Goal: Task Accomplishment & Management: Complete application form

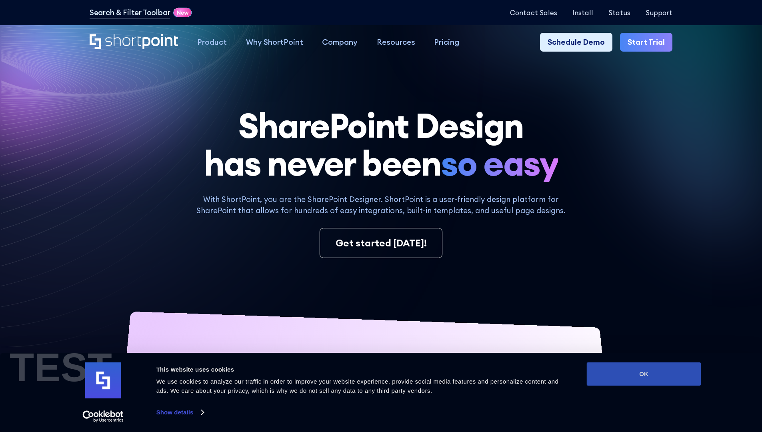
click at [643, 374] on button "OK" at bounding box center [643, 373] width 114 height 23
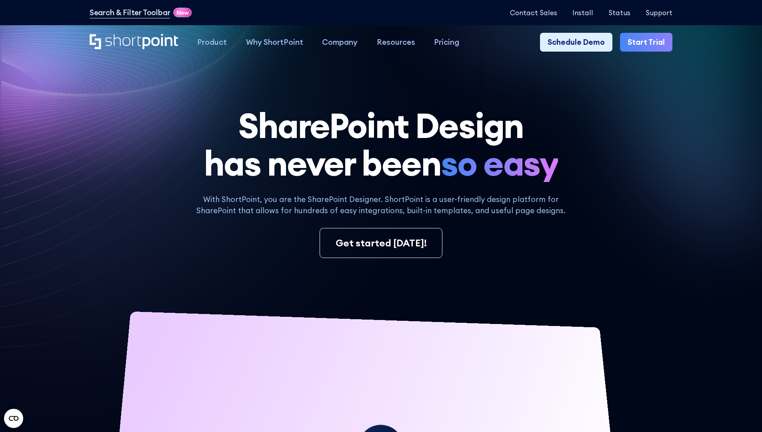
click at [648, 42] on link "Start Trial" at bounding box center [646, 42] width 52 height 19
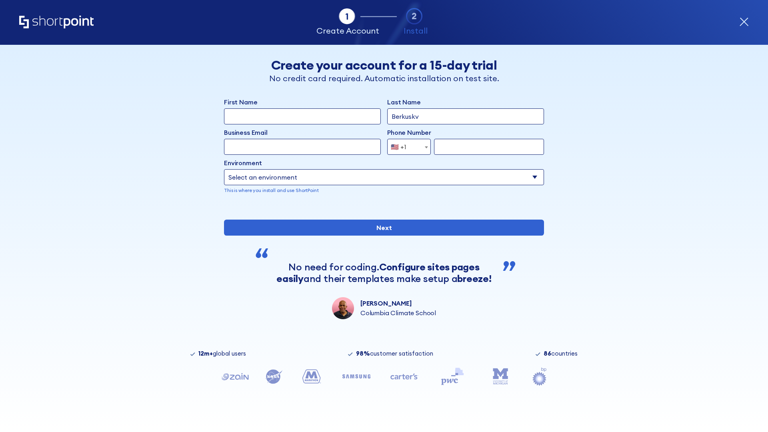
type input "Berkuskv"
type input "[EMAIL_ADDRESS][DOMAIN_NAME]"
type input "2125556789"
select select "Microsoft 365"
type input "2125556789"
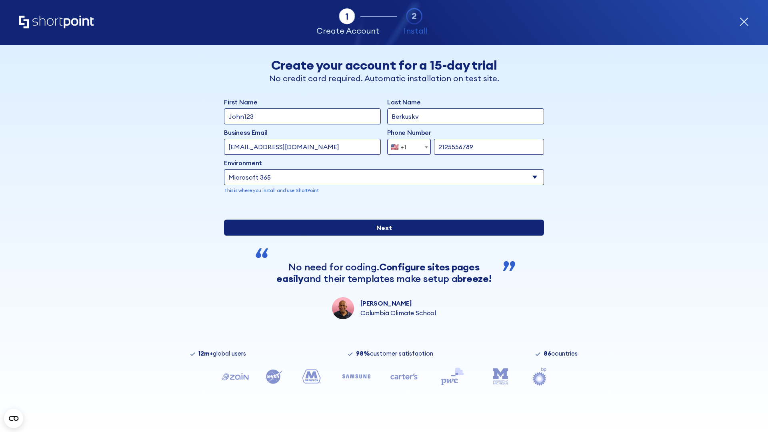
scroll to position [2, 0]
click at [381, 235] on input "Next" at bounding box center [384, 227] width 320 height 16
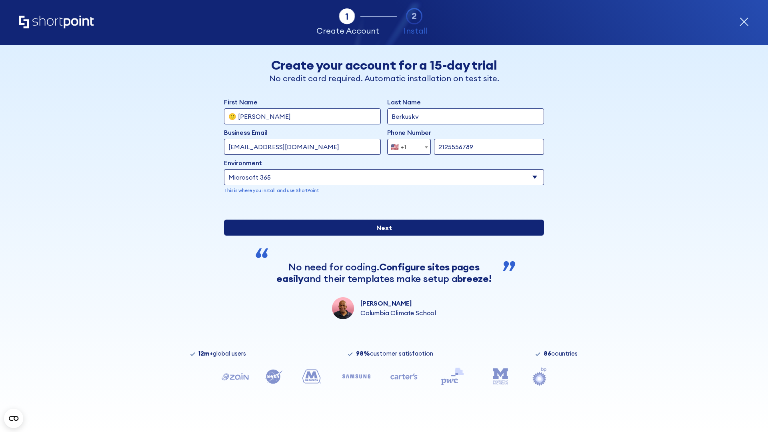
click at [381, 235] on input "Next" at bounding box center [384, 227] width 320 height 16
type input "Archebald"
click at [381, 235] on input "Next" at bounding box center [384, 227] width 320 height 16
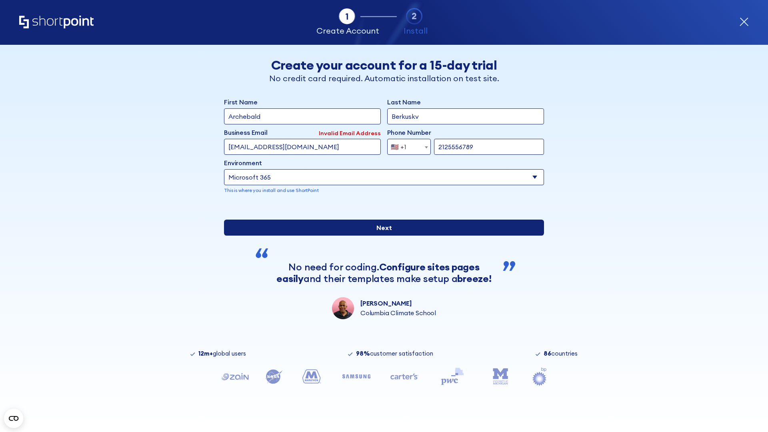
click at [381, 235] on input "Next" at bounding box center [384, 227] width 320 height 16
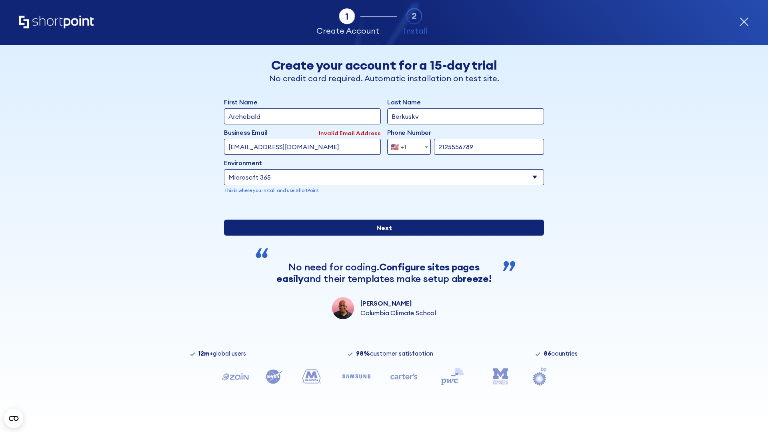
click at [381, 235] on input "Next" at bounding box center [384, 227] width 320 height 16
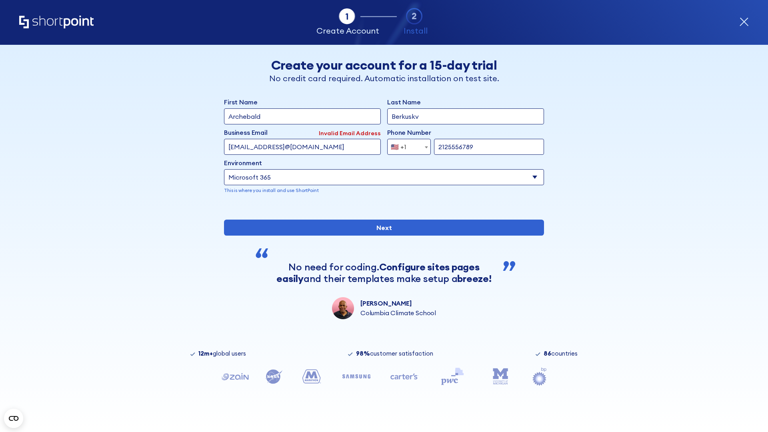
type input "testEmail@protonmail.comtest@shortpoint.com"
click at [406, 145] on span "🇺🇸 +1" at bounding box center [400, 147] width 27 height 16
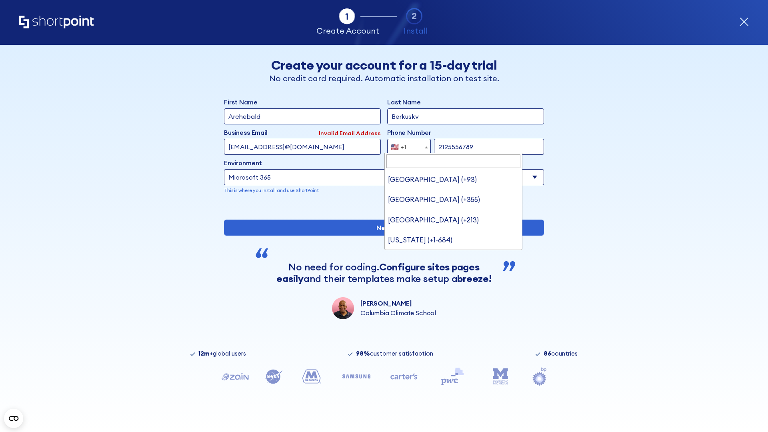
type input "Saudi Arabia (+966)"
select select "+966"
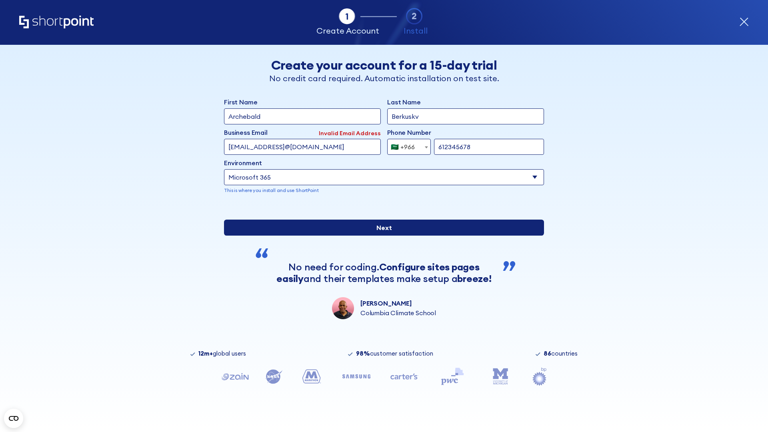
type input "612345678"
click at [381, 235] on input "Next" at bounding box center [384, 227] width 320 height 16
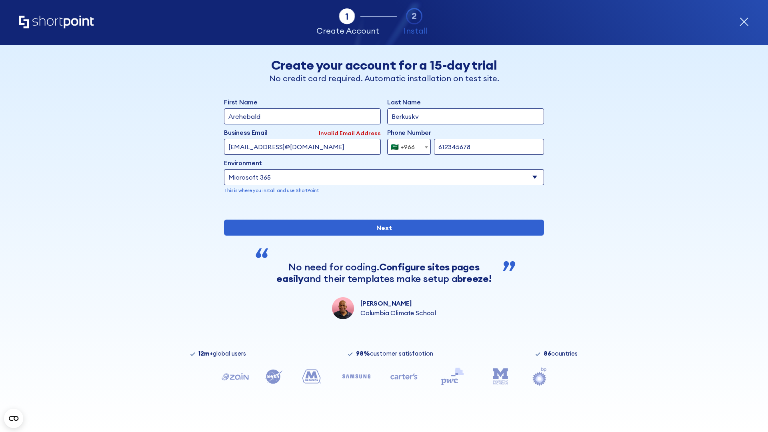
click at [406, 145] on div "🇸🇦 +966" at bounding box center [403, 147] width 24 height 16
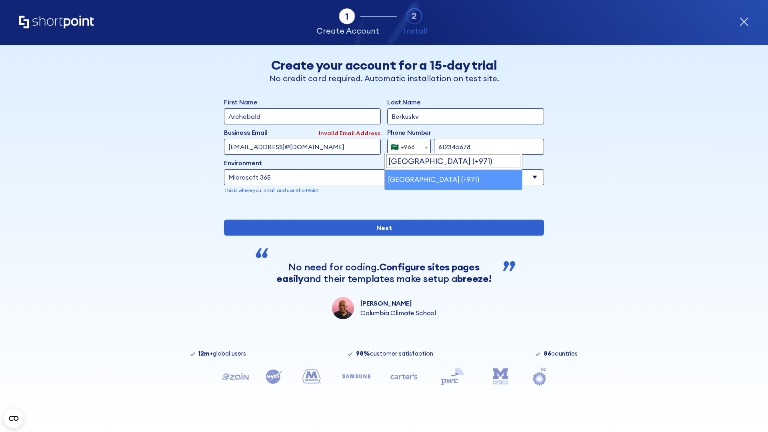
select select "+971"
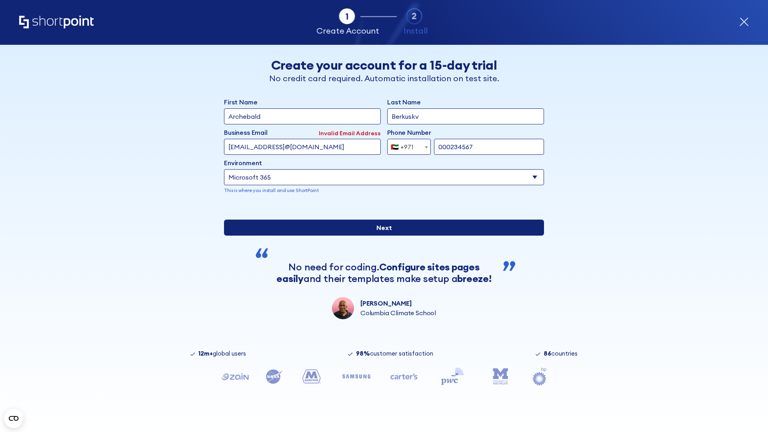
type input "000234567"
click at [381, 235] on input "Next" at bounding box center [384, 227] width 320 height 16
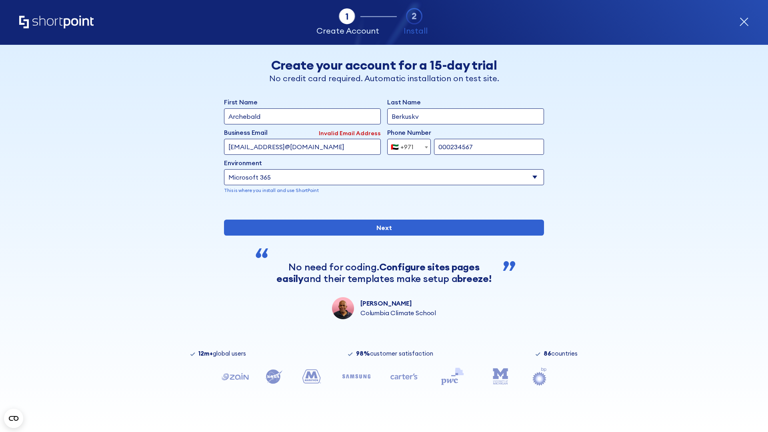
click at [406, 145] on div "🇦🇪 +971" at bounding box center [402, 147] width 23 height 16
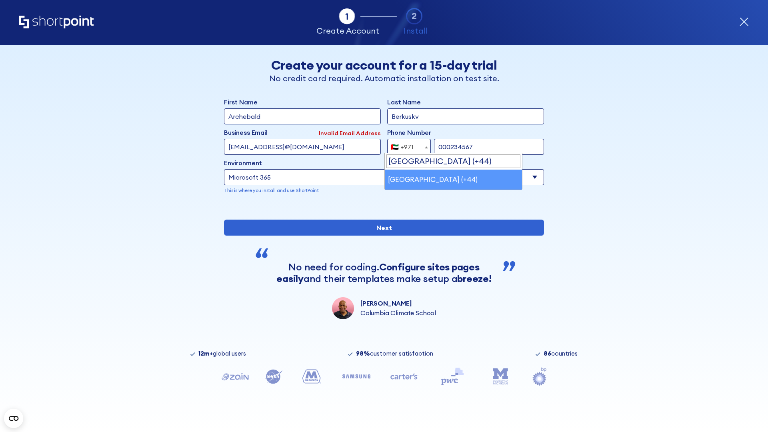
select select "+44"
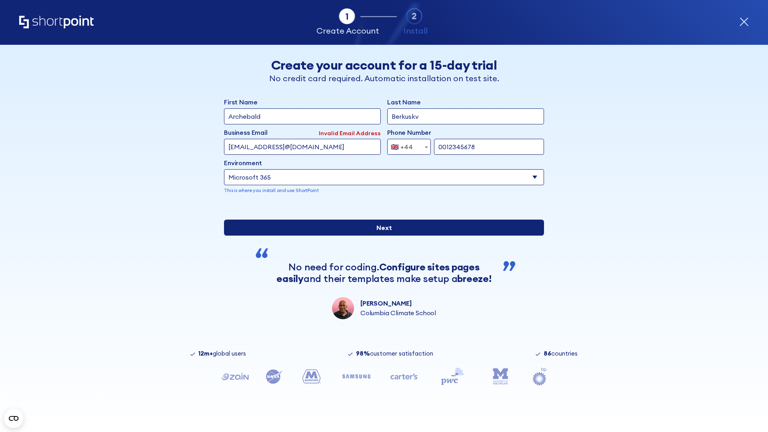
type input "0012345678"
click at [381, 235] on input "Next" at bounding box center [384, 227] width 320 height 16
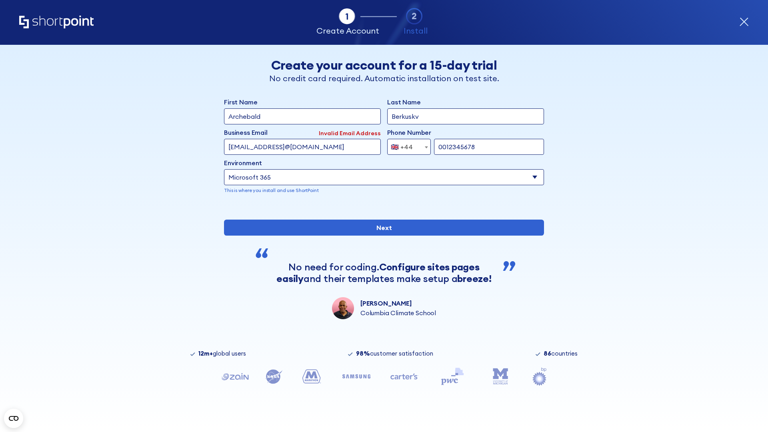
click at [406, 145] on div "🇬🇧 +44" at bounding box center [402, 147] width 22 height 16
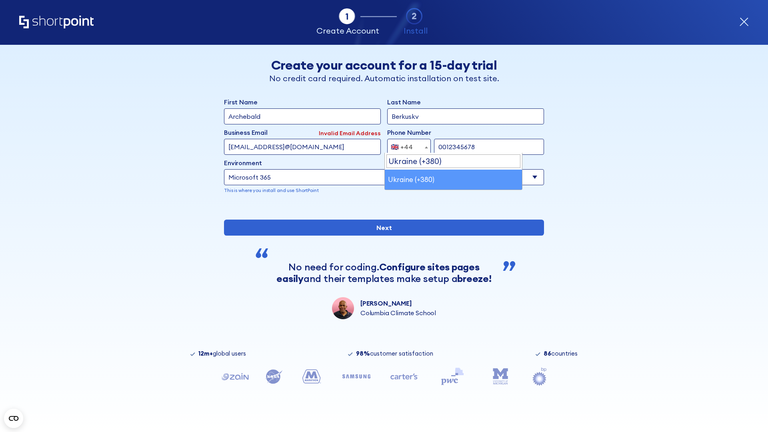
select select "+380"
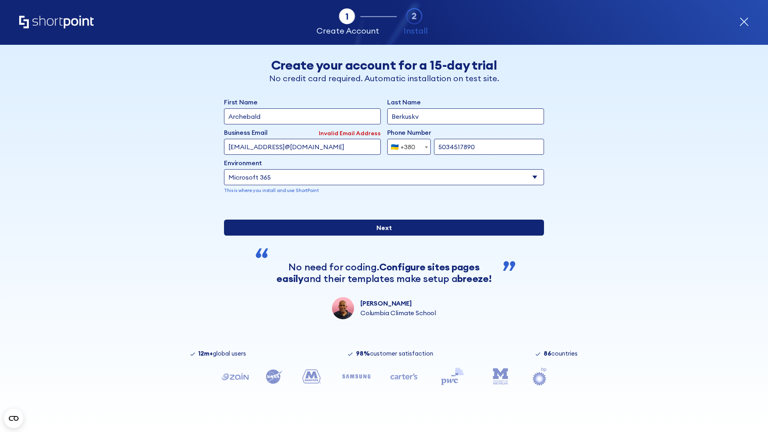
type input "5034517890"
click at [381, 235] on input "Next" at bounding box center [384, 227] width 320 height 16
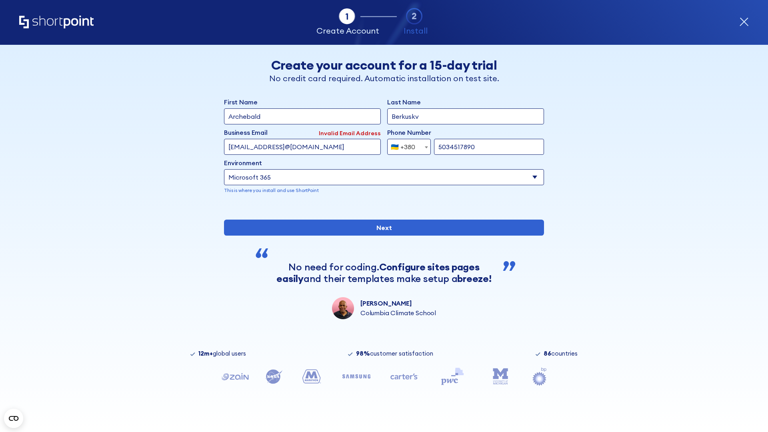
click at [406, 145] on div "🇺🇦 +380" at bounding box center [403, 147] width 24 height 16
select select "+1"
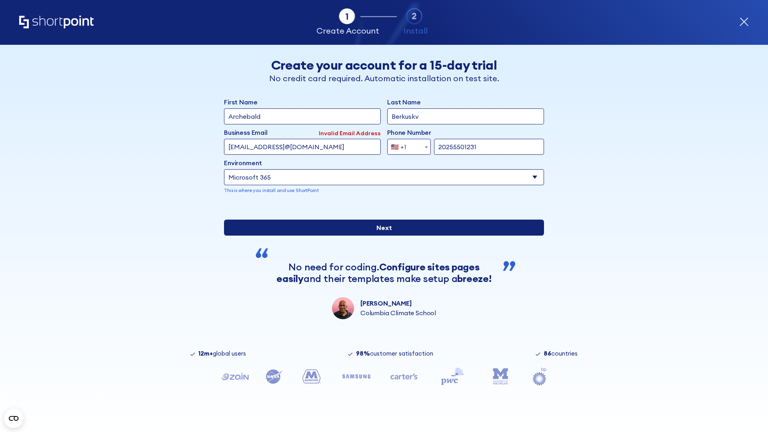
type input "20255501231"
click at [381, 235] on input "Next" at bounding box center [384, 227] width 320 height 16
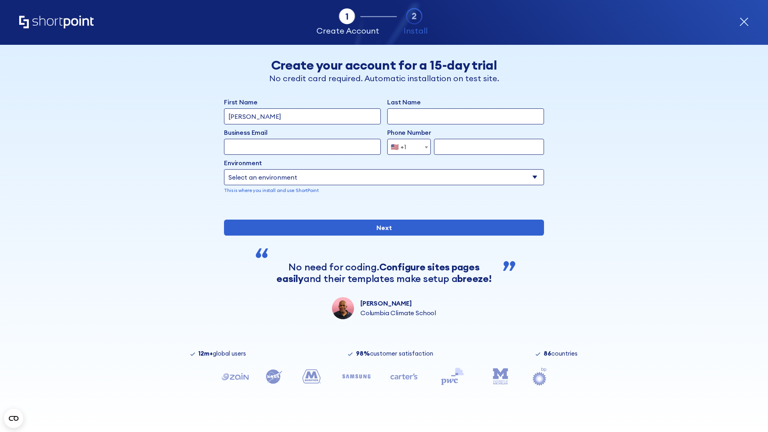
type input "Mary-Jane"
type input "Berkuskv"
type input "john@company.com"
click at [406, 147] on span "🇺🇸 +1" at bounding box center [400, 147] width 27 height 16
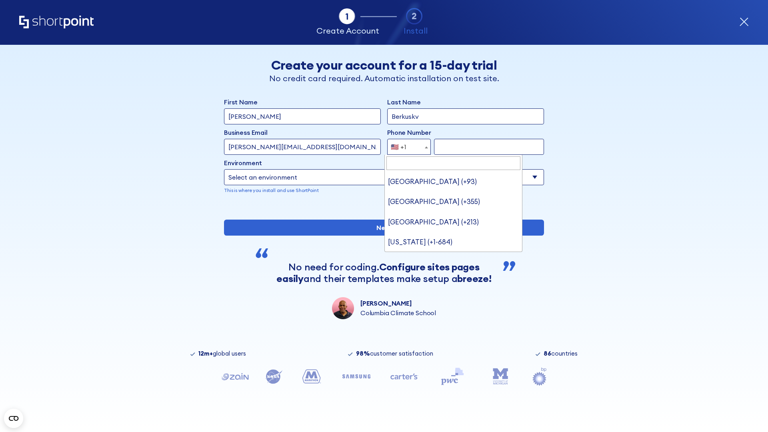
type input "[GEOGRAPHIC_DATA] (+966)"
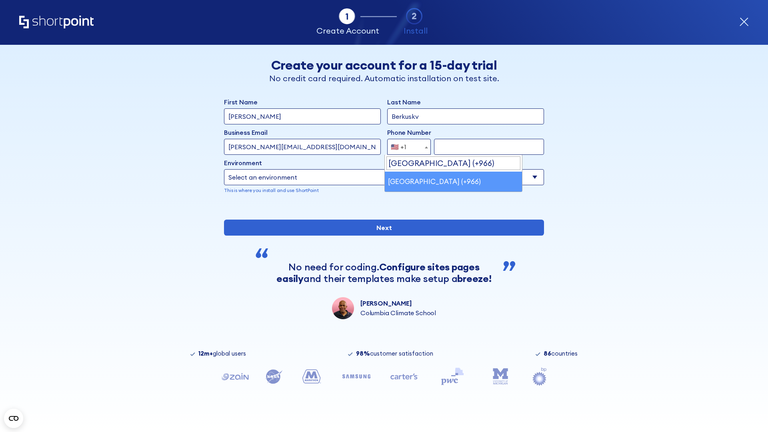
select select "+966"
type input "512345678"
select select "Microsoft 365"
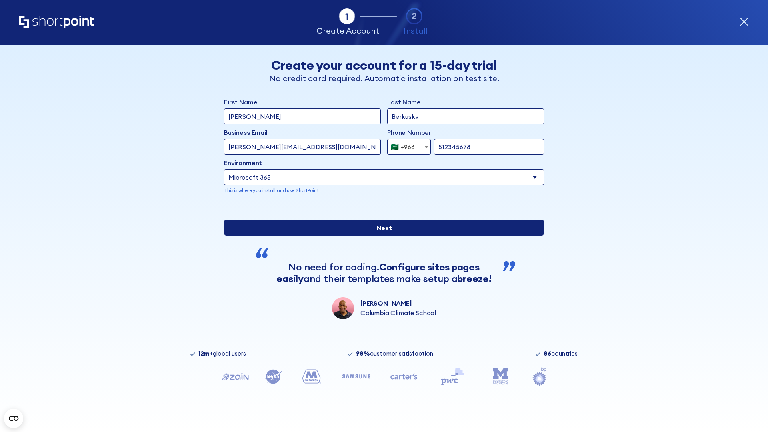
type input "512345678"
click at [381, 235] on input "Next" at bounding box center [384, 227] width 320 height 16
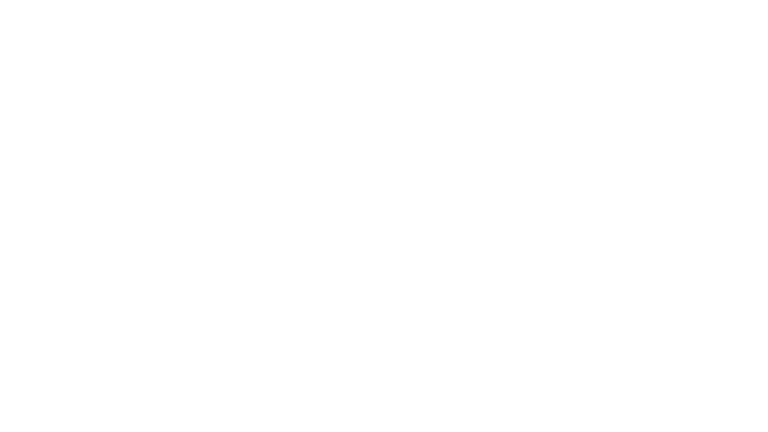
select select "+966"
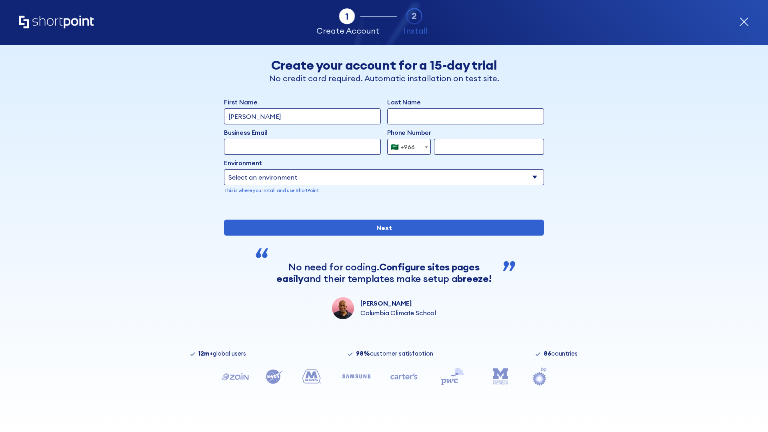
type input "D'Souza"
type input "Berkuskv"
type input "hr@mybusiness.org"
click at [406, 147] on div "🇸🇦 +966" at bounding box center [403, 147] width 24 height 16
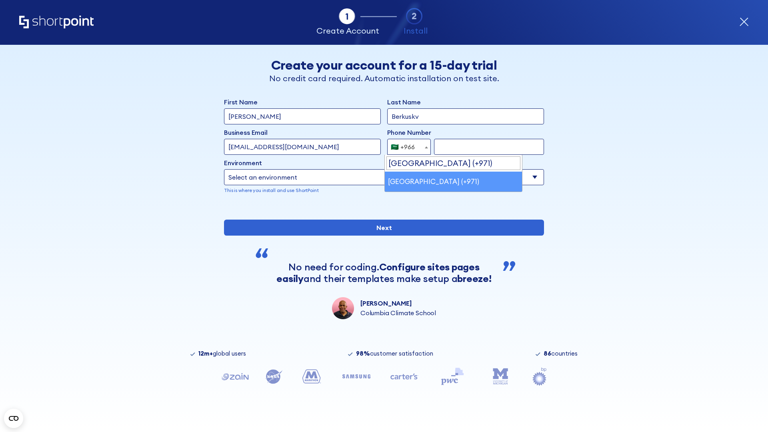
select select "+971"
type input "501234567"
select select "Microsoft 365"
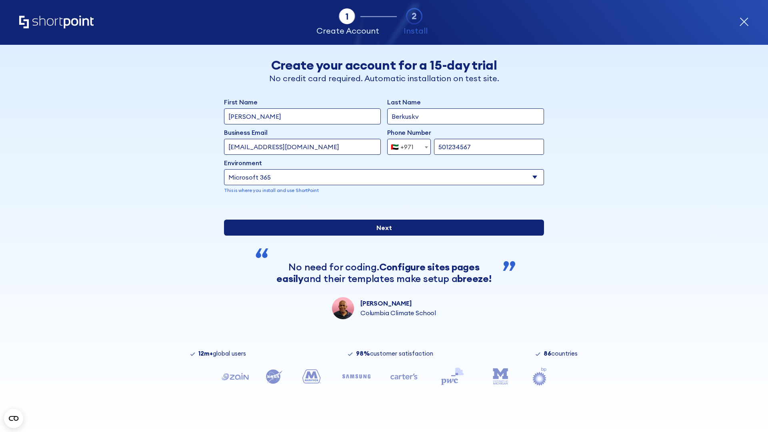
type input "501234567"
click at [381, 235] on input "Next" at bounding box center [384, 227] width 320 height 16
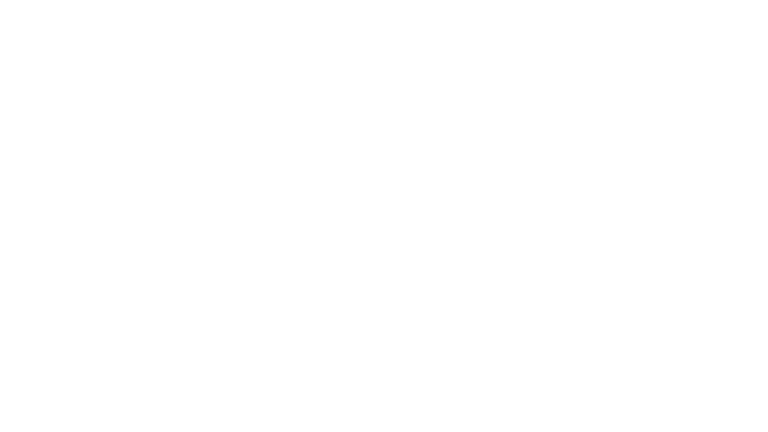
select select "+971"
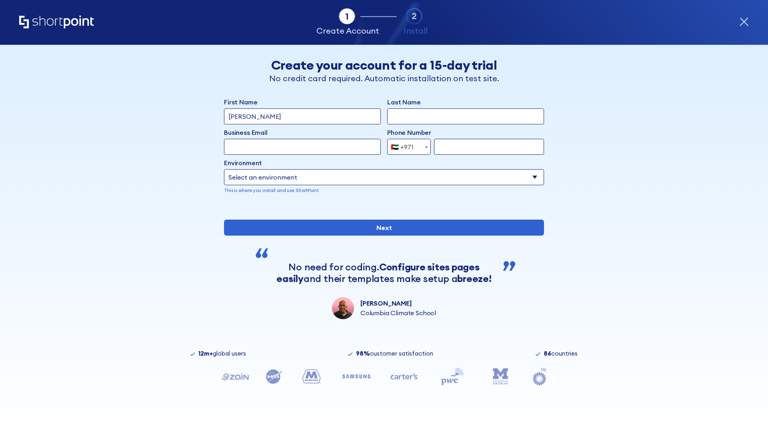
type input "Van der Meer"
type input "Berkuskv"
type input "support@university.edu"
click at [406, 147] on div "🇦🇪 +971" at bounding box center [402, 147] width 23 height 16
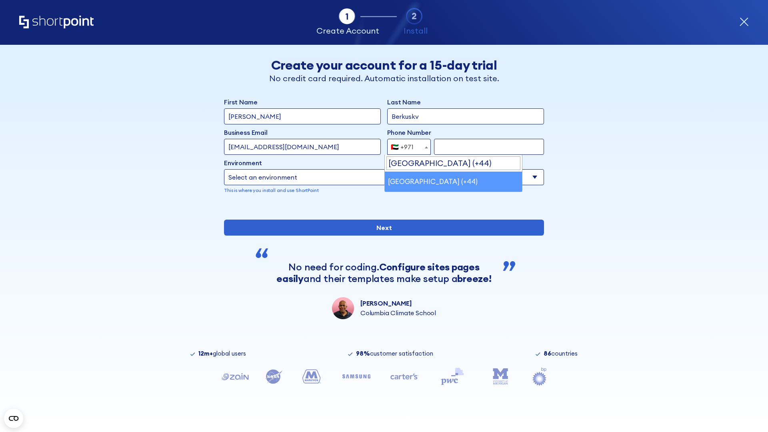
select select "+44"
type input "7912345678"
select select "Microsoft 365"
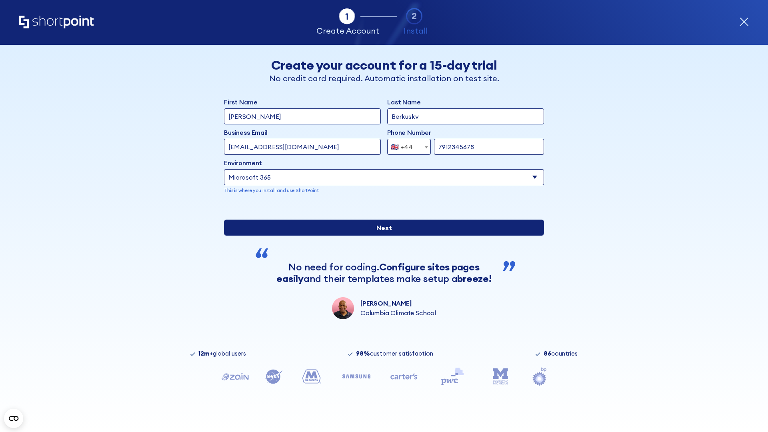
type input "7912345678"
click at [381, 235] on input "Next" at bounding box center [384, 227] width 320 height 16
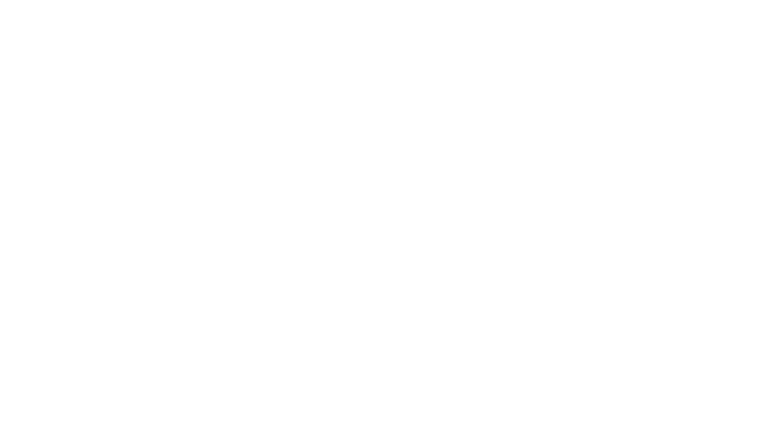
select select "+44"
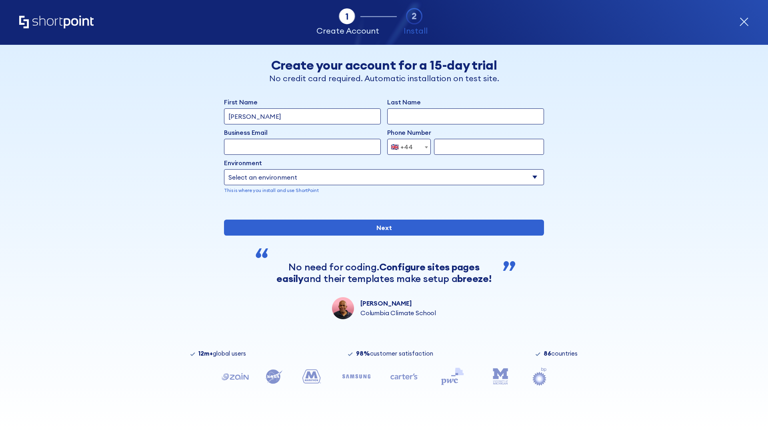
type input "[PERSON_NAME]"
type input "Berkuskv"
type input "[EMAIL_ADDRESS][DOMAIN_NAME]"
click at [406, 147] on div "🇬🇧 +44" at bounding box center [402, 147] width 22 height 16
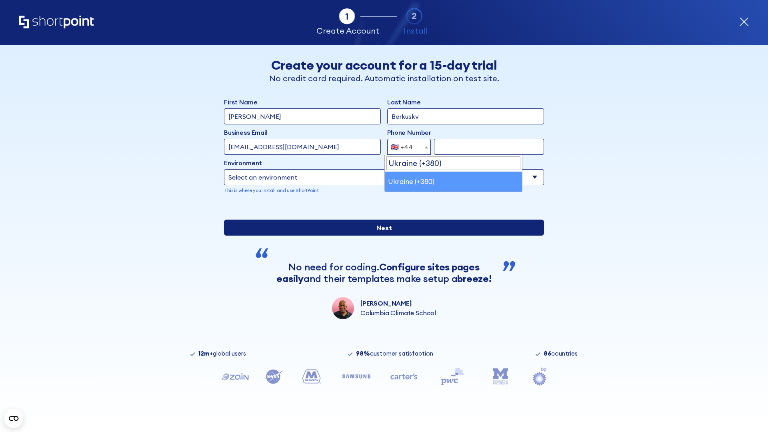
select select "+380"
type input "663451789"
select select "Microsoft 365"
type input "663451789"
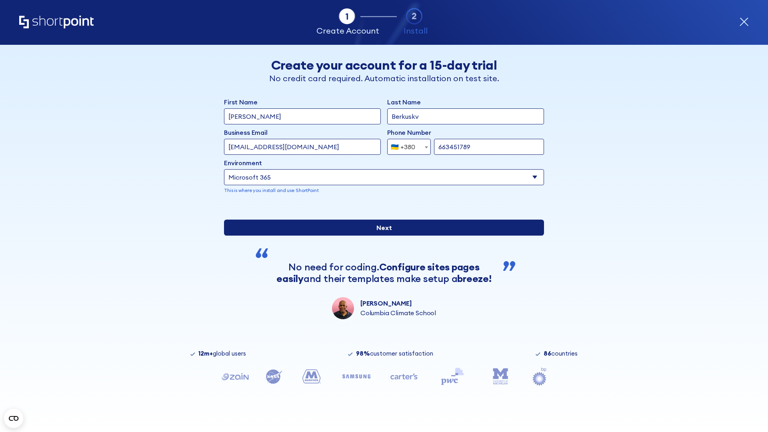
click at [381, 235] on input "Next" at bounding box center [384, 227] width 320 height 16
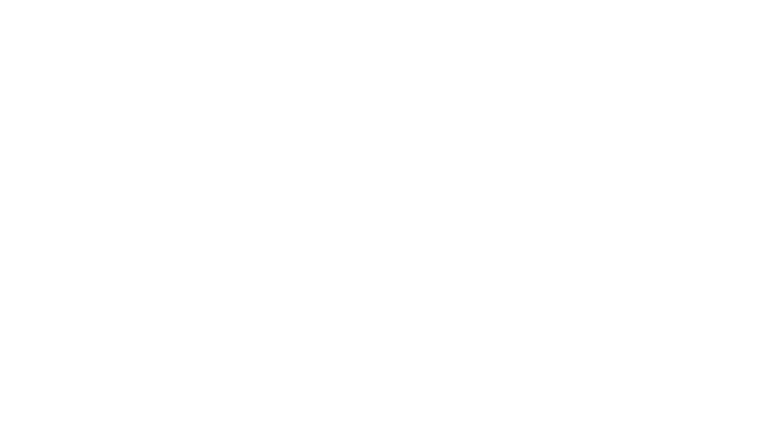
select select "+380"
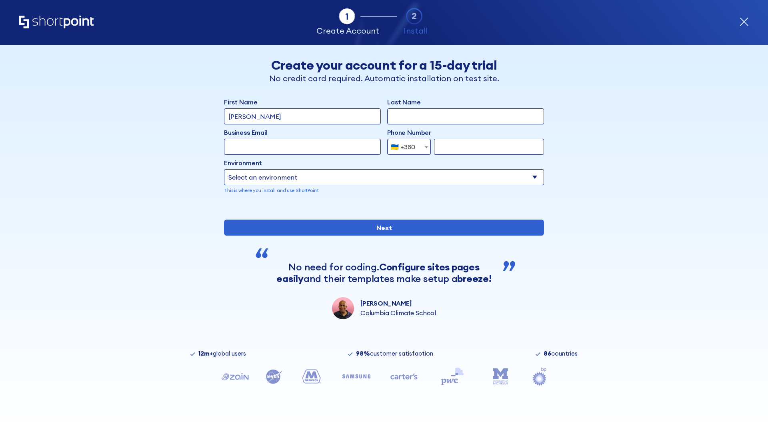
type input "[PERSON_NAME]"
type input "Berkuskv"
type input "[EMAIL_ADDRESS][DOMAIN_NAME]"
click at [406, 145] on div "🇺🇦 +380" at bounding box center [403, 147] width 24 height 16
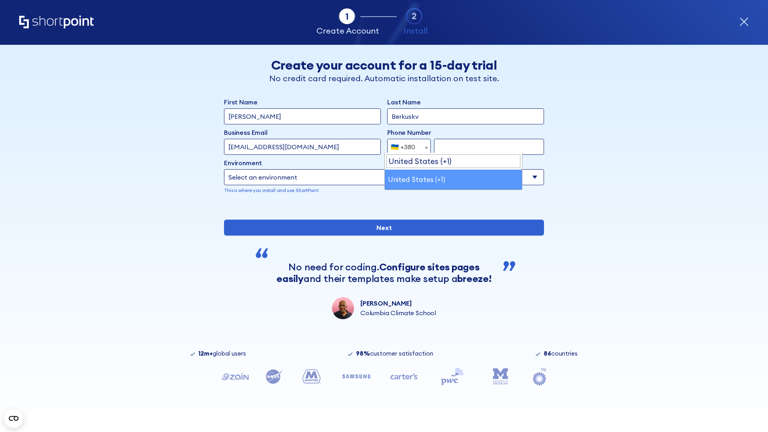
select select "+1"
type input "2025550123"
select select "Microsoft 365"
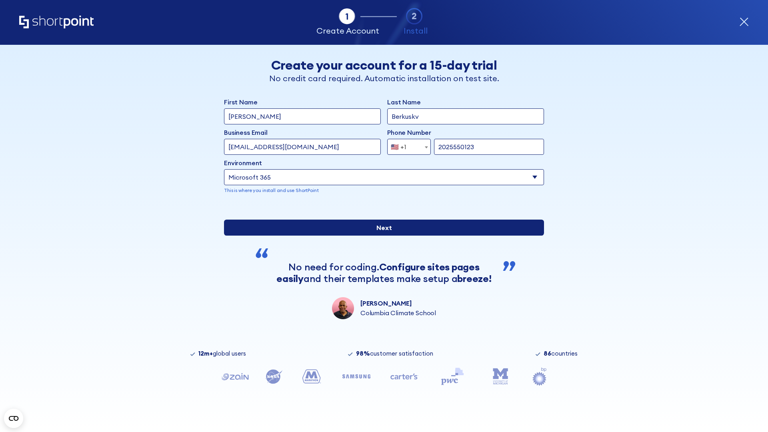
type input "2025550123"
click at [381, 235] on input "Next" at bounding box center [384, 227] width 320 height 16
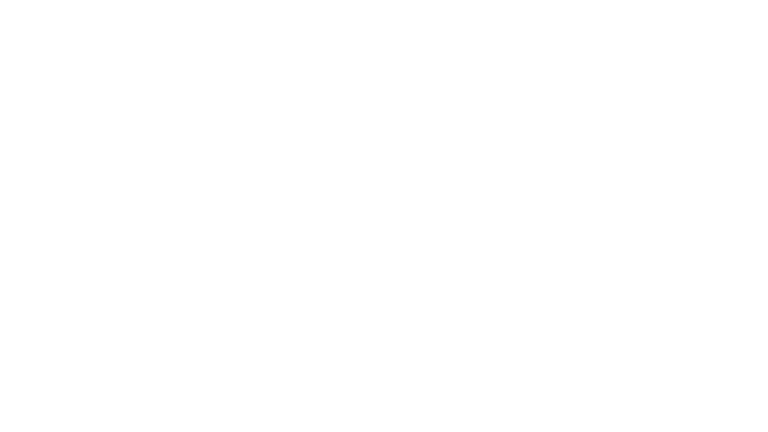
type input "Archebald"
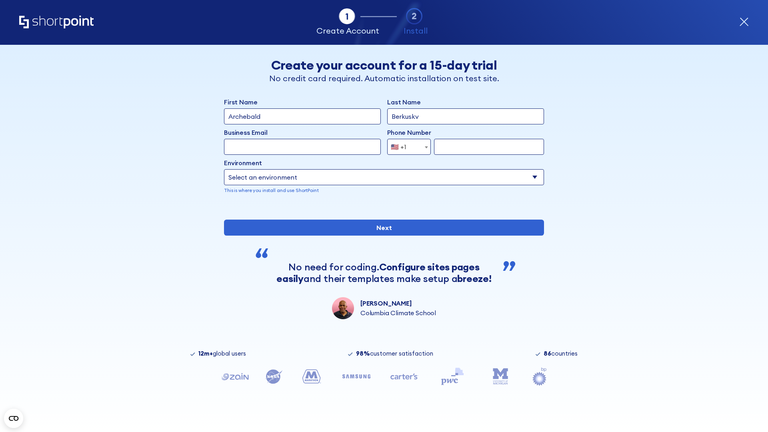
type input "Berkuskv"
type input "[EMAIL_ADDRESS][DOMAIN_NAME]"
type input "2125556789"
select select "SharePoint 2019 (On-Premise)"
type input "2125556789"
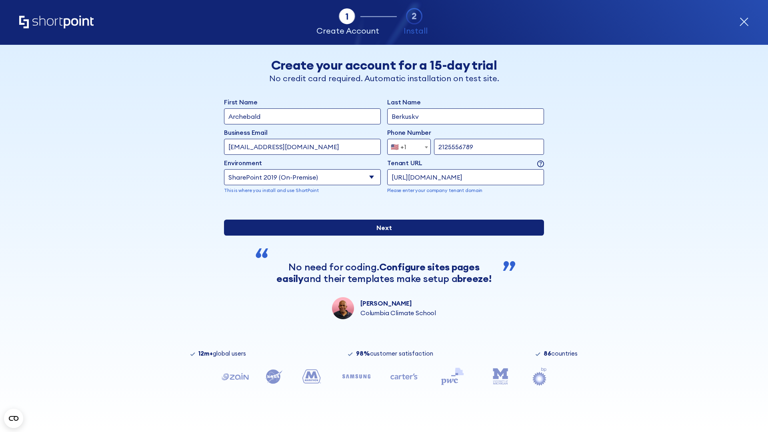
type input "[URL][DOMAIN_NAME]"
click at [381, 235] on input "Next" at bounding box center [384, 227] width 320 height 16
